Goal: Use online tool/utility: Use online tool/utility

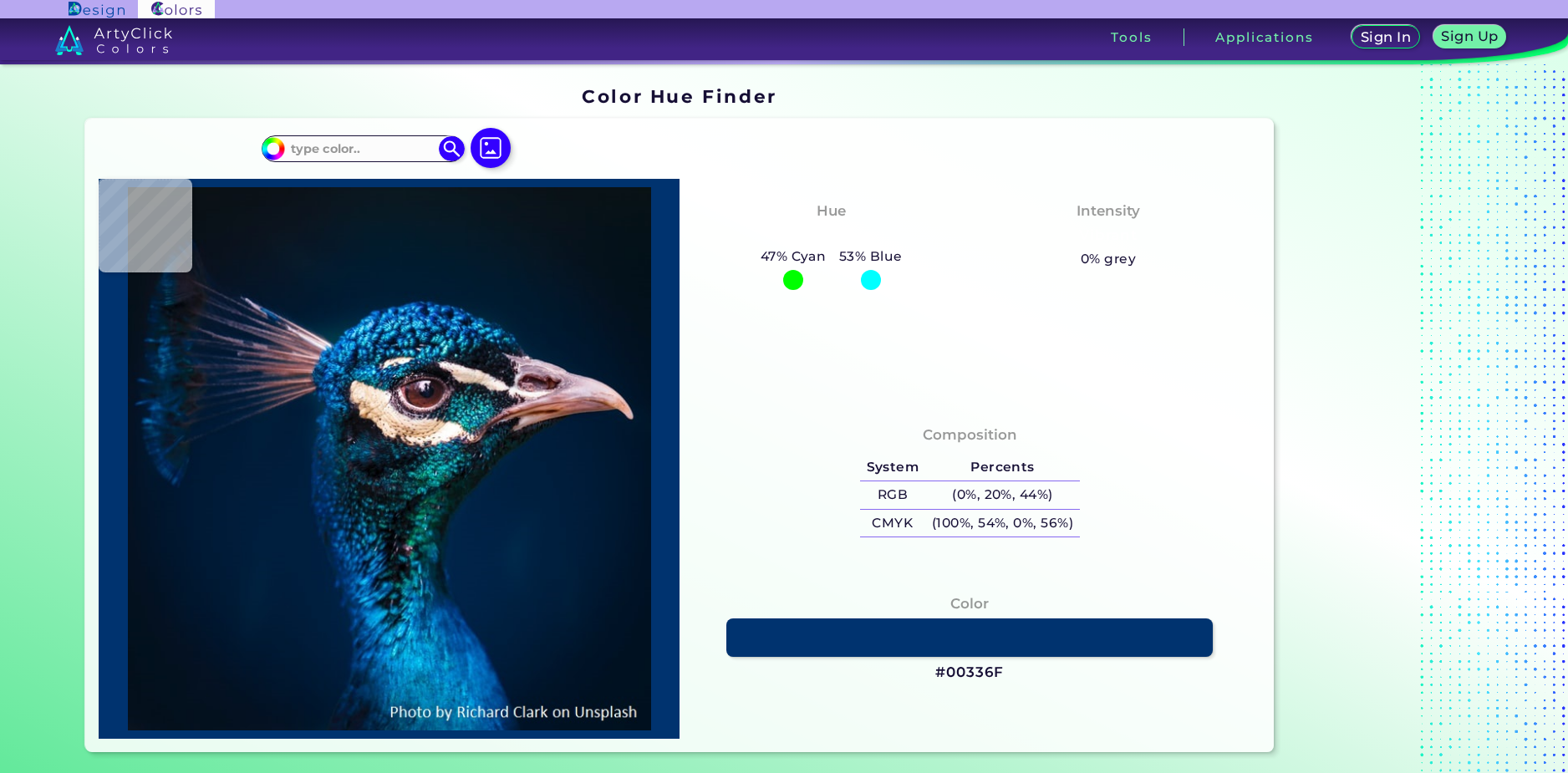
type input "#000000"
type input "#071216"
type input "#061117"
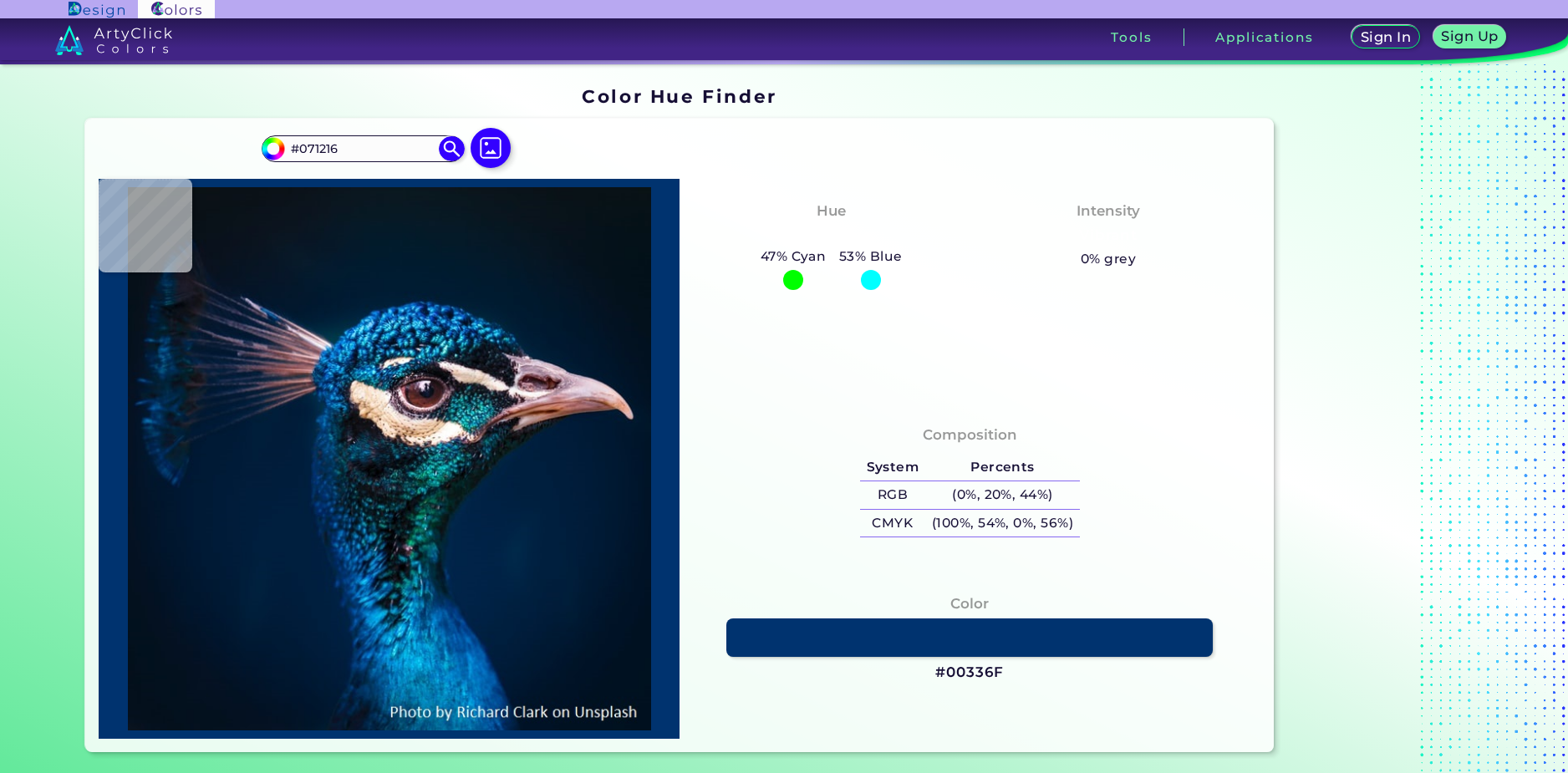
type input "#061117"
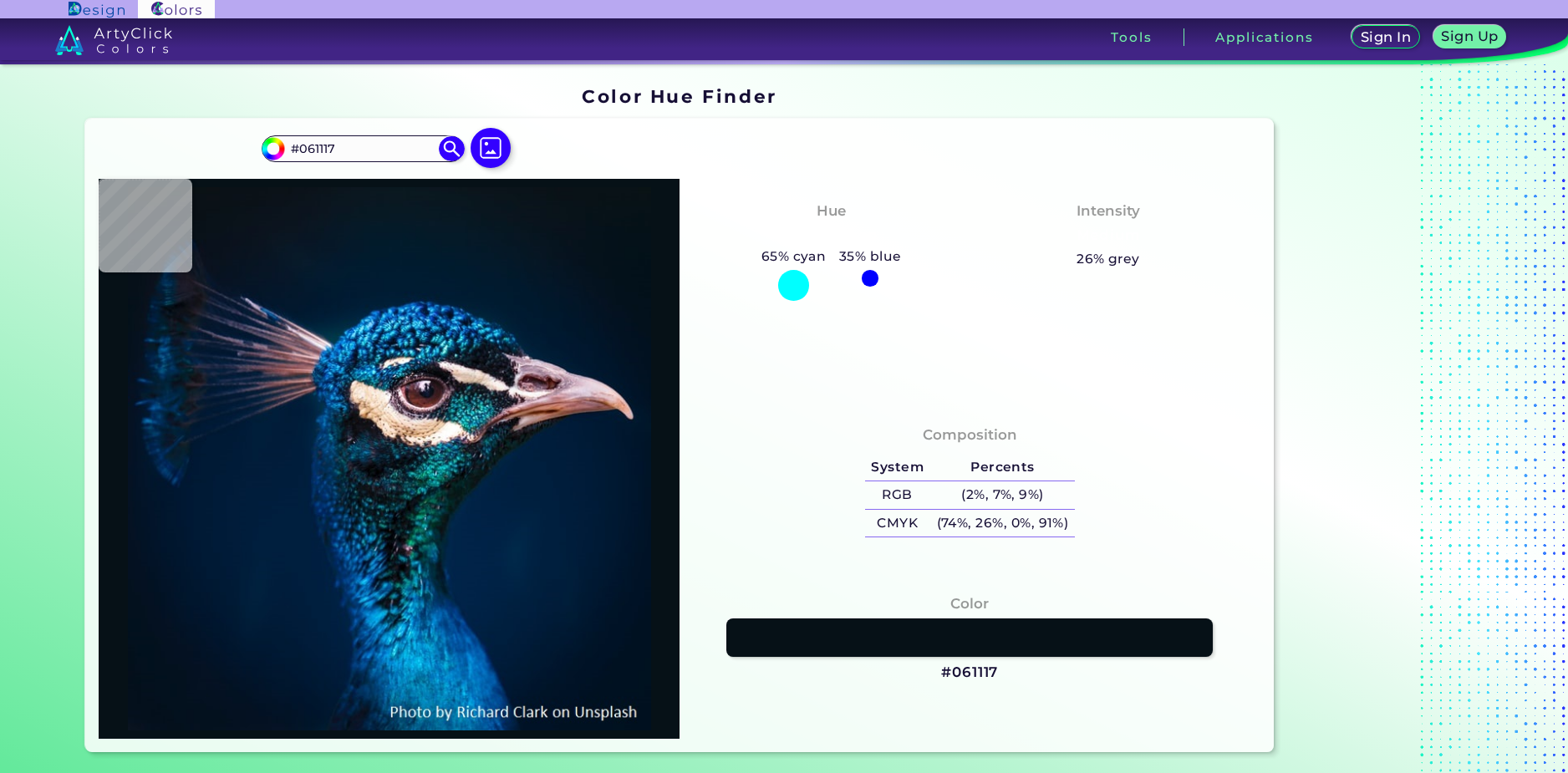
type input "#071218"
type input "#081317"
type input "#091217"
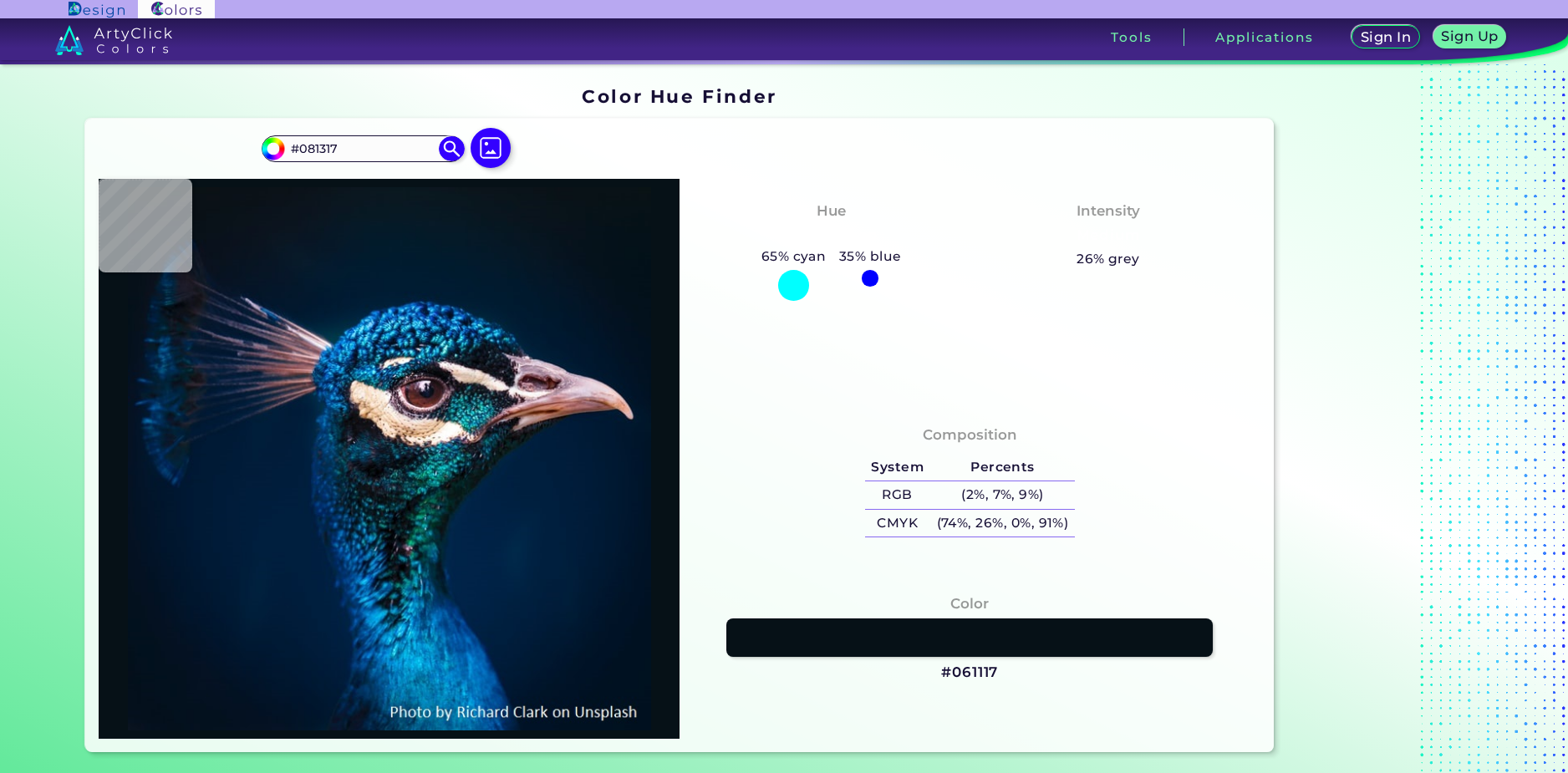
type input "#091217"
type input "#0a1117"
type input "#0A1117"
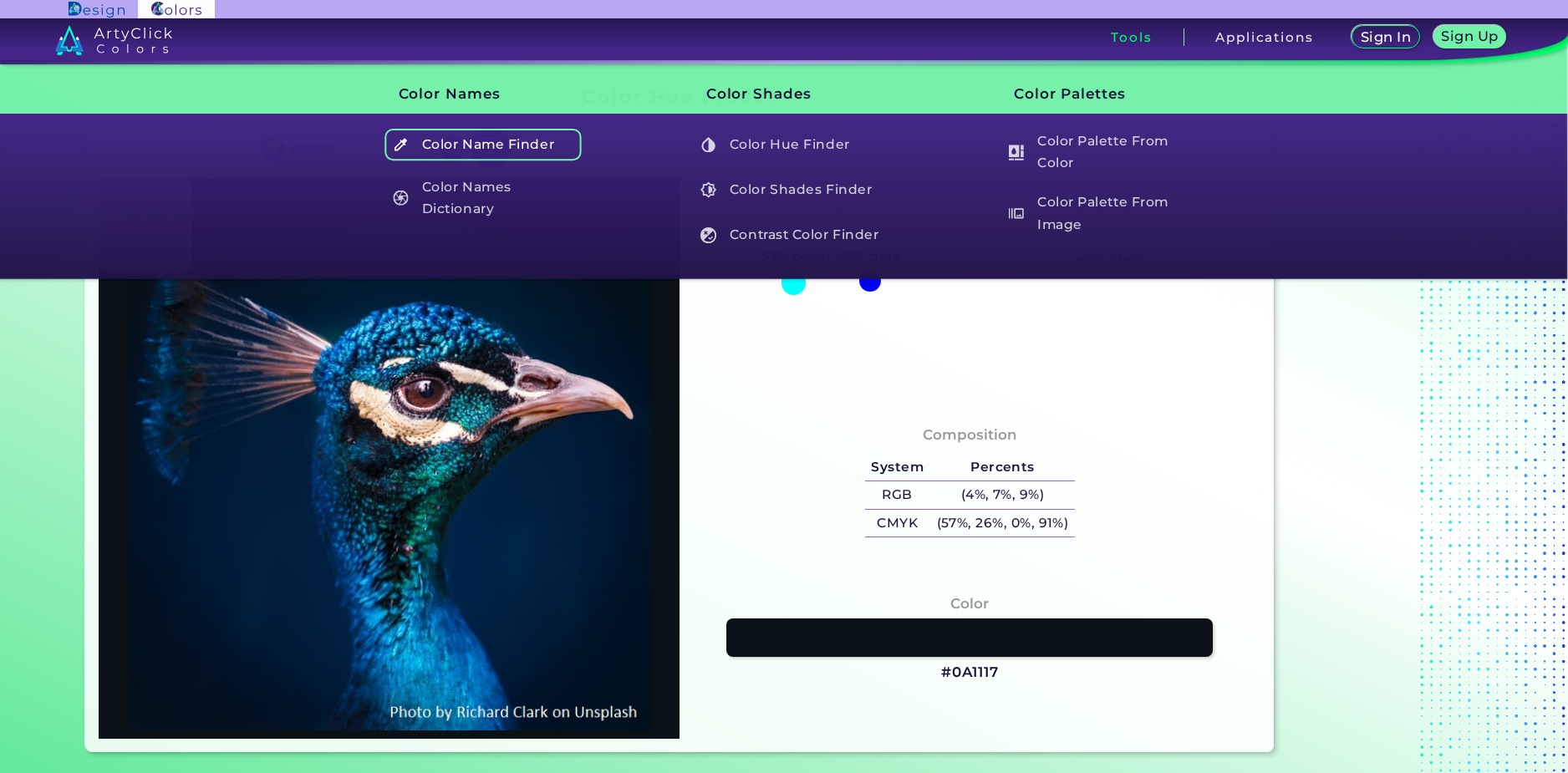
click at [499, 144] on h5 "Color Name Finder" at bounding box center [482, 145] width 196 height 32
